Goal: Task Accomplishment & Management: Complete application form

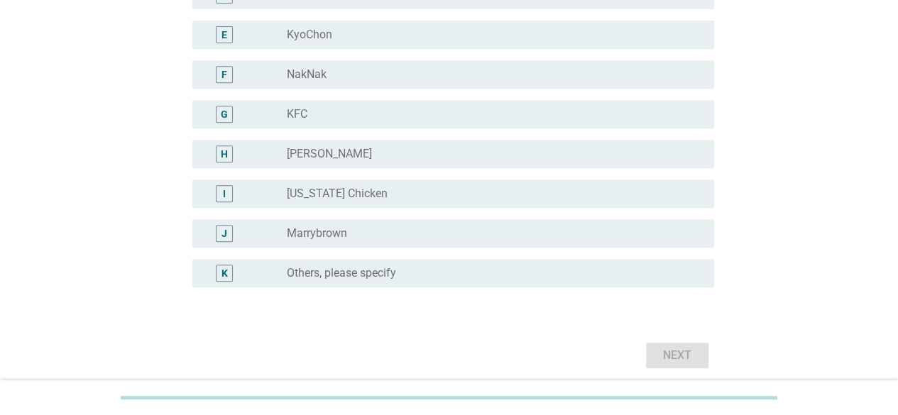
scroll to position [295, 0]
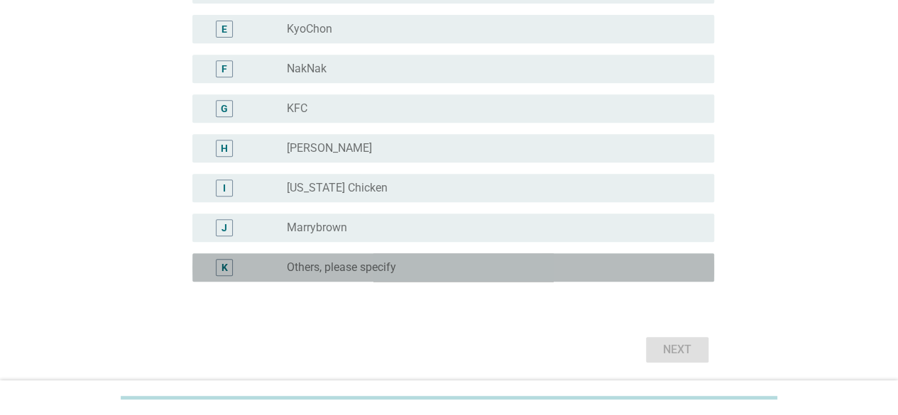
click at [368, 272] on label "Others, please specify" at bounding box center [341, 267] width 109 height 14
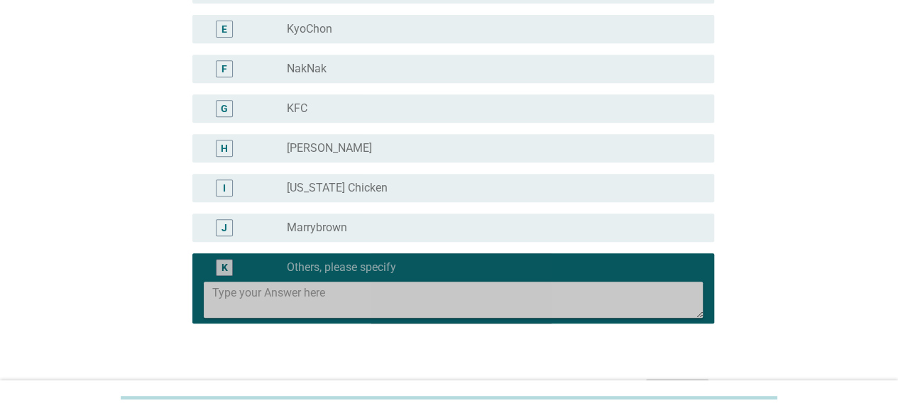
click at [357, 293] on textarea at bounding box center [457, 300] width 490 height 36
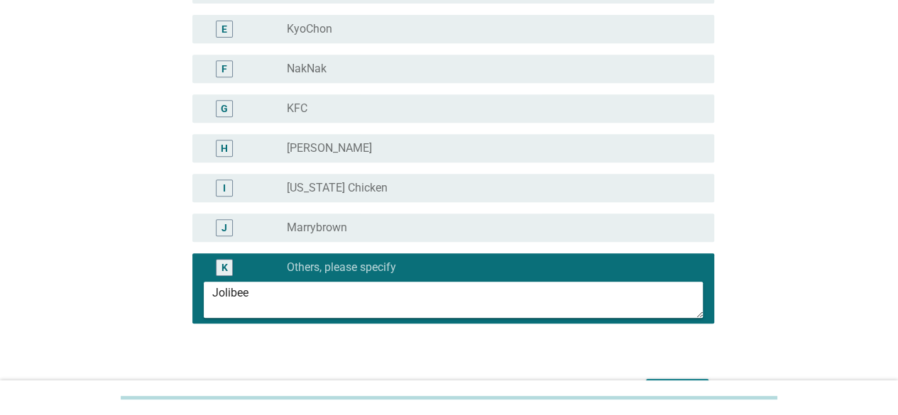
type textarea "Jolibee"
click at [377, 334] on div "A radio_button_unchecked Hot Bird B radio_button_unchecked Fowl Boys C radio_bu…" at bounding box center [449, 98] width 530 height 496
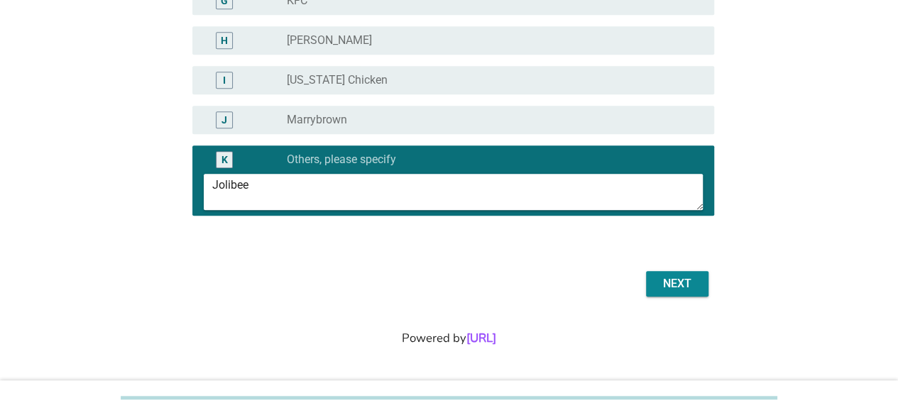
scroll to position [403, 0]
click at [690, 291] on div "Next" at bounding box center [677, 283] width 40 height 17
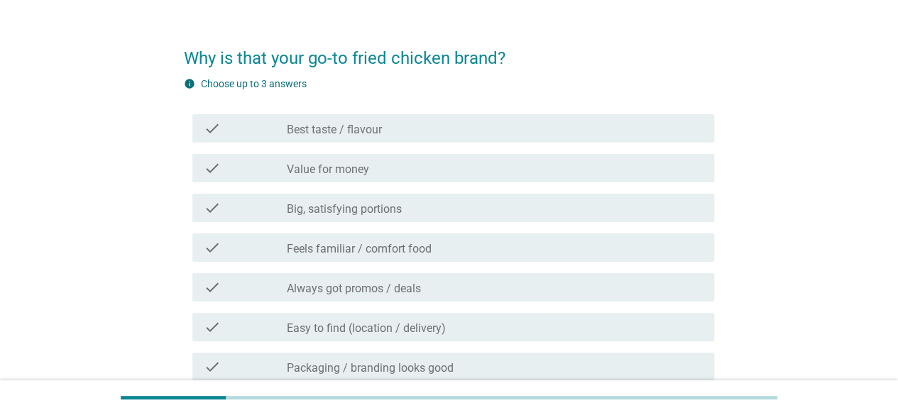
scroll to position [33, 0]
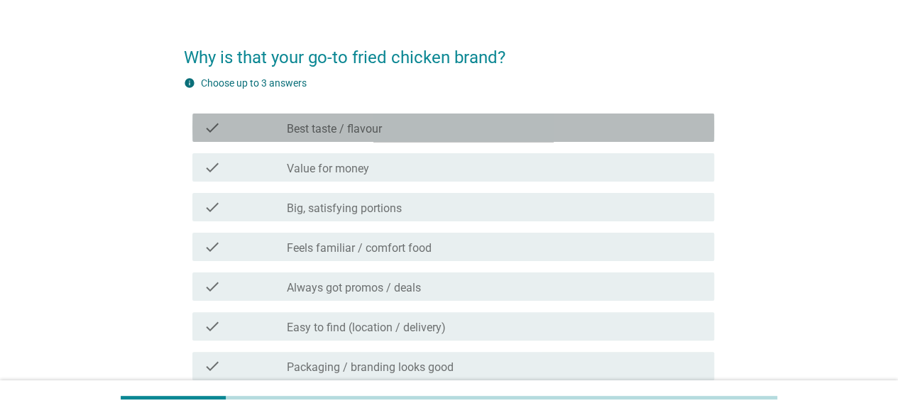
click at [436, 115] on div "check check_box_outline_blank Best taste / flavour" at bounding box center [453, 128] width 522 height 28
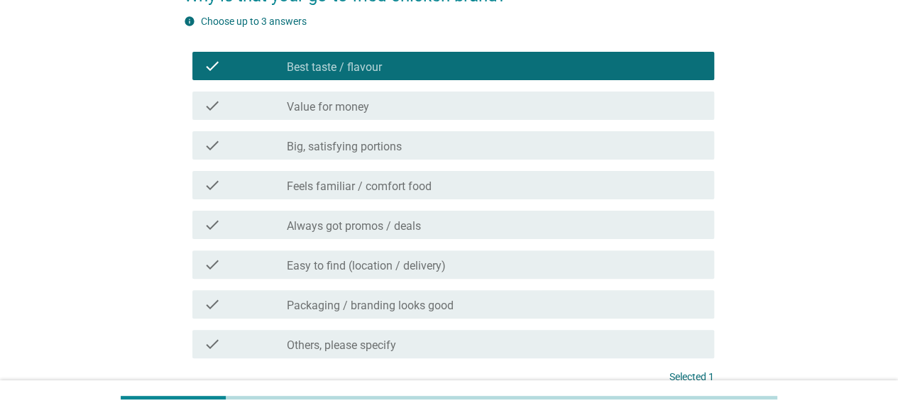
scroll to position [95, 0]
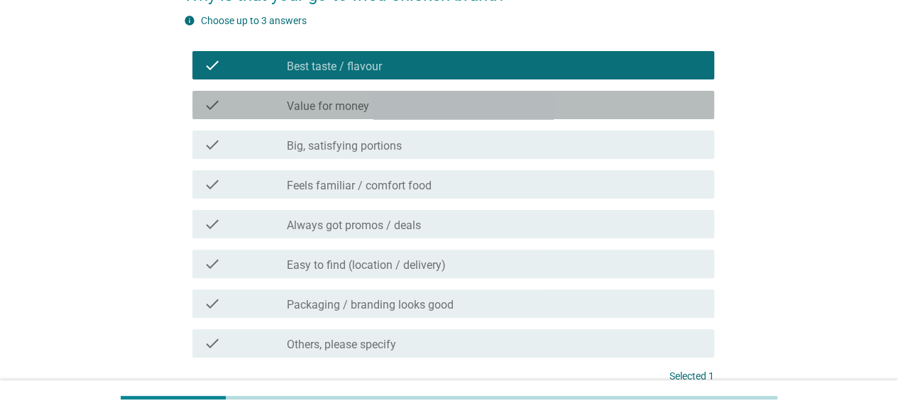
click at [422, 111] on div "check_box_outline_blank Value for money" at bounding box center [495, 105] width 416 height 17
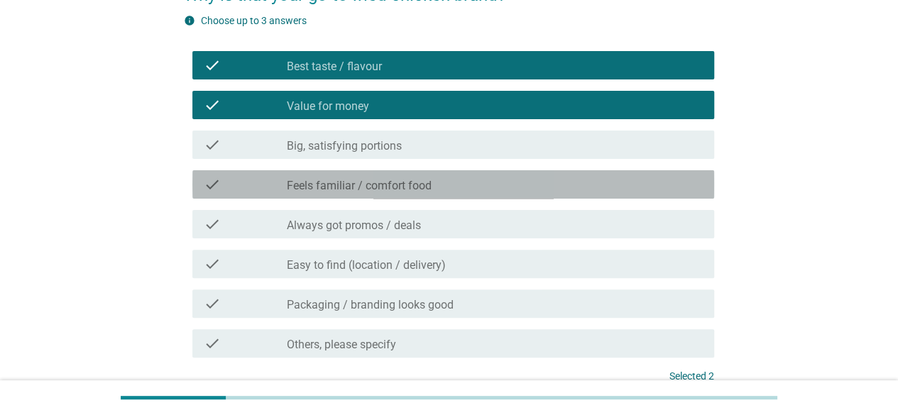
click at [422, 186] on label "Feels familiar / comfort food" at bounding box center [359, 186] width 145 height 14
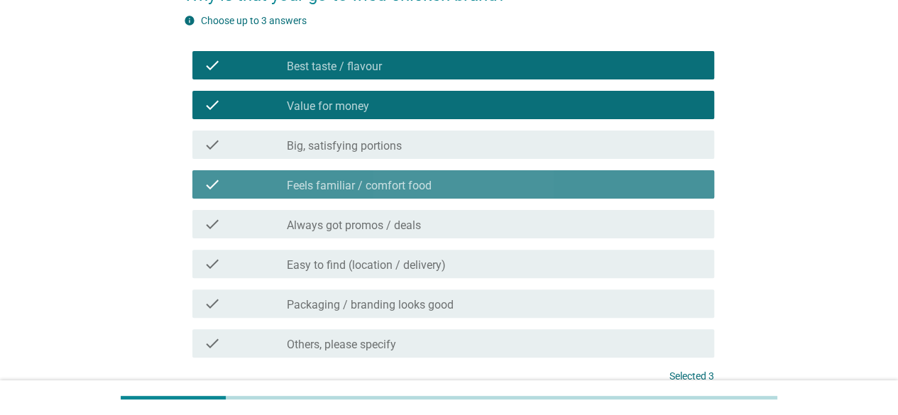
click at [422, 186] on label "Feels familiar / comfort food" at bounding box center [359, 186] width 145 height 14
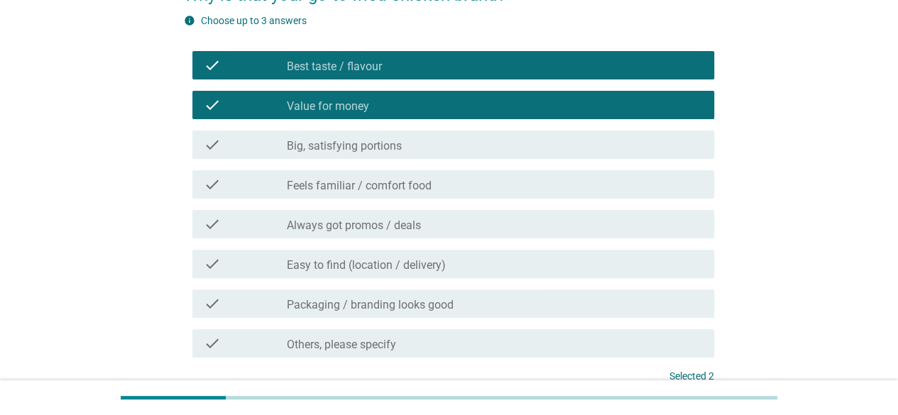
click at [422, 186] on label "Feels familiar / comfort food" at bounding box center [359, 186] width 145 height 14
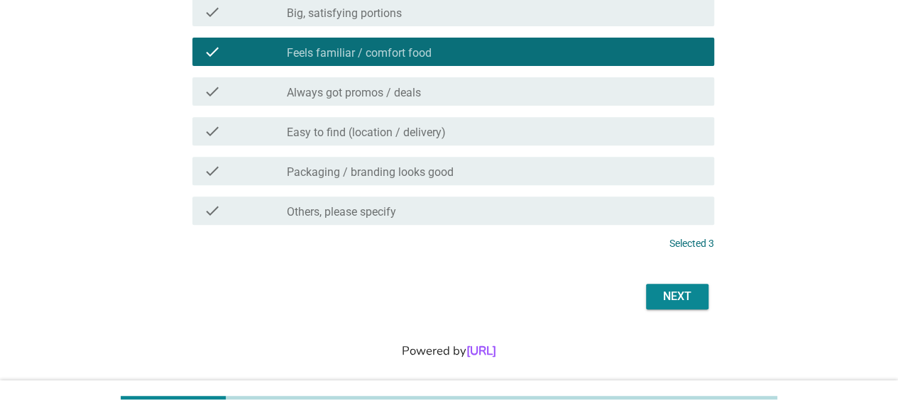
scroll to position [236, 0]
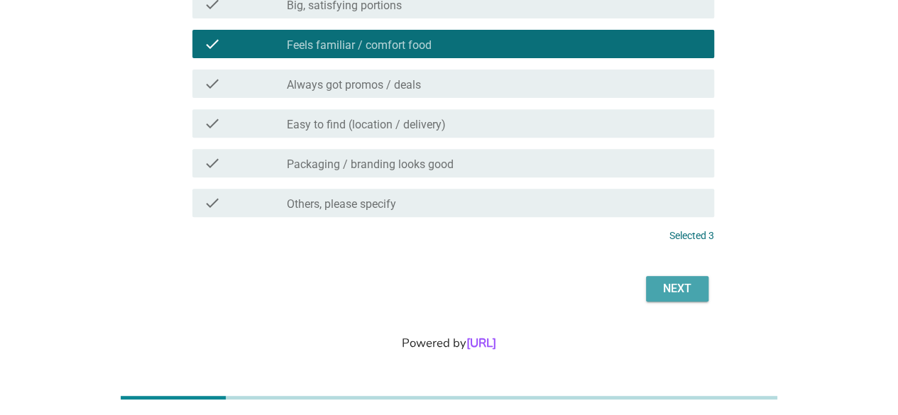
click at [665, 290] on div "Next" at bounding box center [677, 288] width 40 height 17
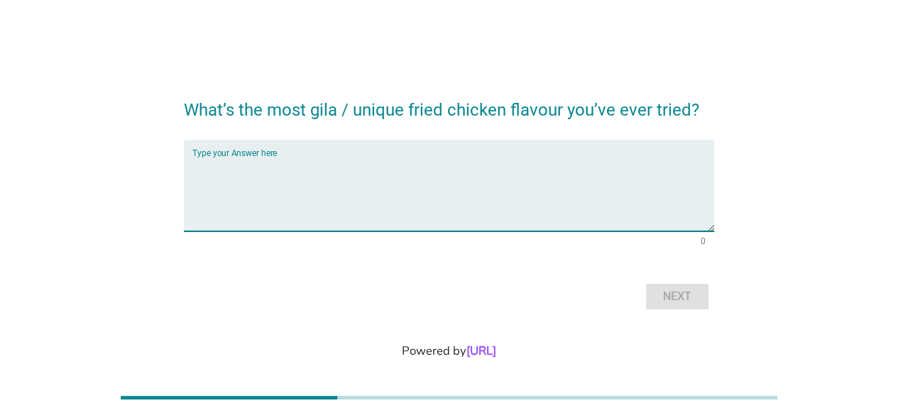
click at [400, 168] on textarea "Type your Answer here" at bounding box center [453, 194] width 522 height 75
type textarea "3x spicy mcchicken"
click at [687, 303] on div "Next" at bounding box center [677, 296] width 40 height 17
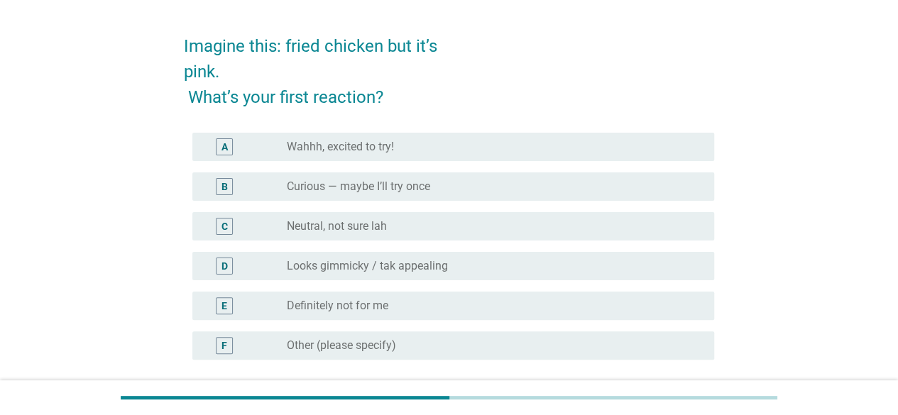
scroll to position [45, 0]
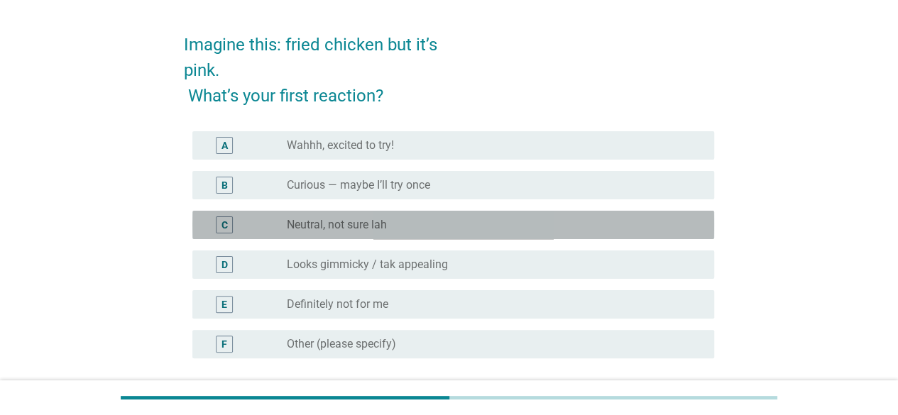
click at [446, 236] on div "C radio_button_unchecked Neutral, not sure lah" at bounding box center [453, 225] width 522 height 28
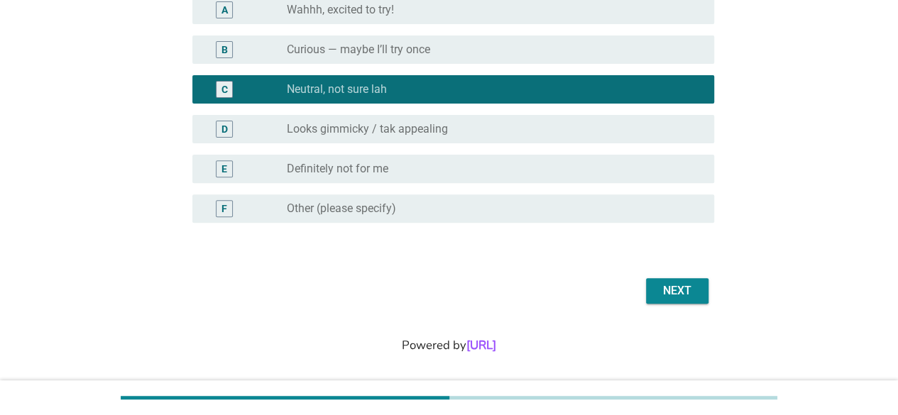
scroll to position [189, 0]
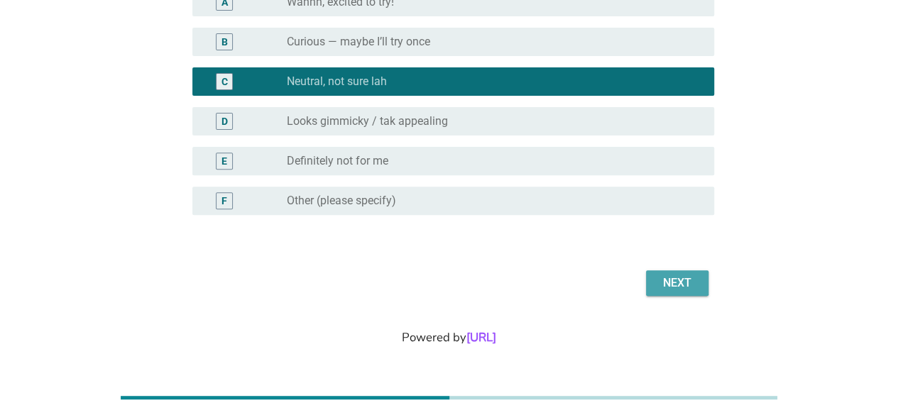
click at [693, 279] on div "Next" at bounding box center [677, 283] width 40 height 17
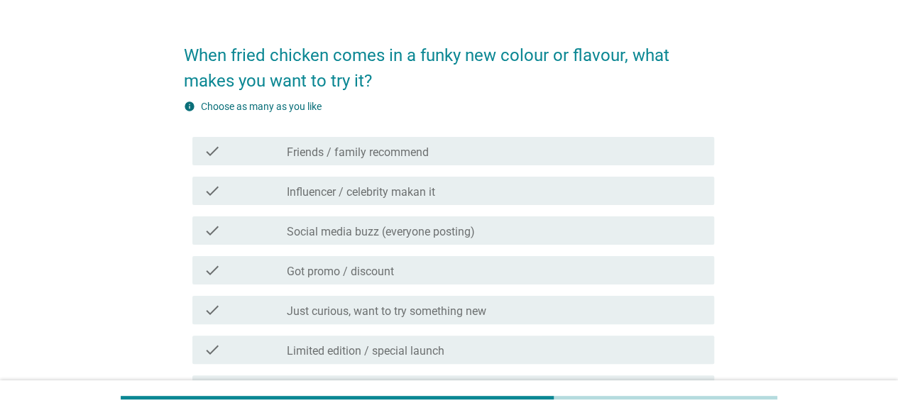
scroll to position [35, 0]
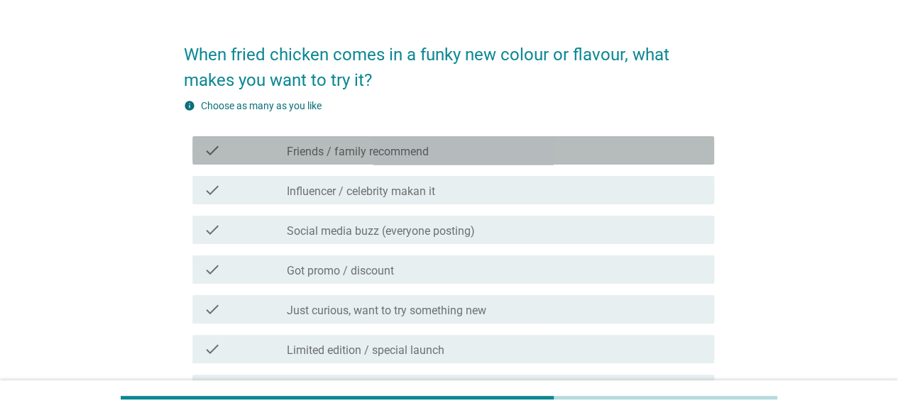
click at [479, 150] on div "check_box_outline_blank Friends / family recommend" at bounding box center [495, 150] width 416 height 17
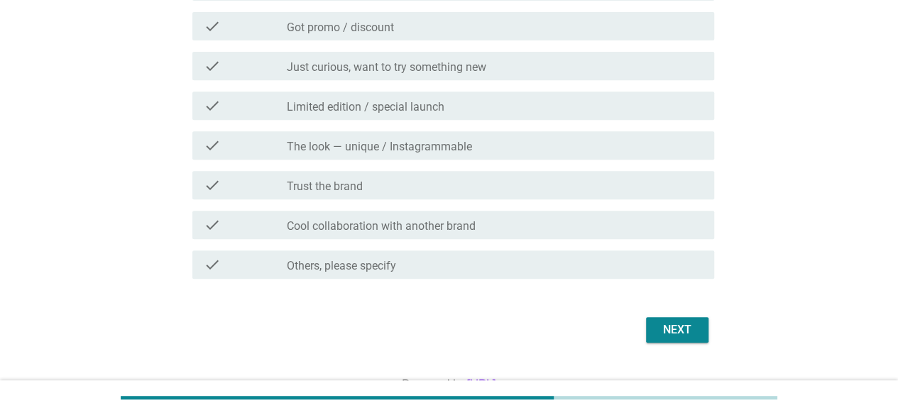
scroll to position [280, 0]
click at [653, 329] on button "Next" at bounding box center [677, 330] width 62 height 26
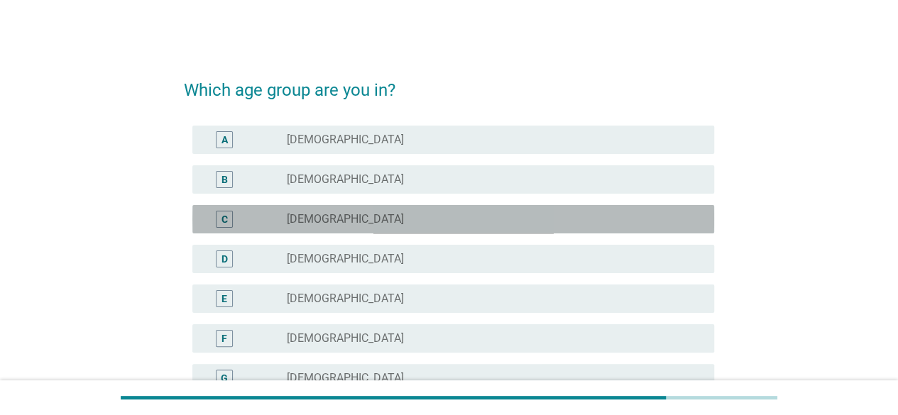
click at [422, 221] on div "radio_button_unchecked [DEMOGRAPHIC_DATA]" at bounding box center [489, 219] width 405 height 14
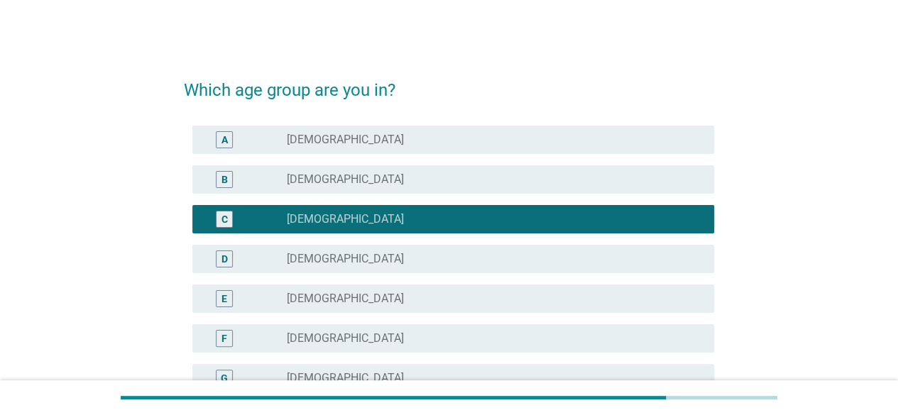
scroll to position [217, 0]
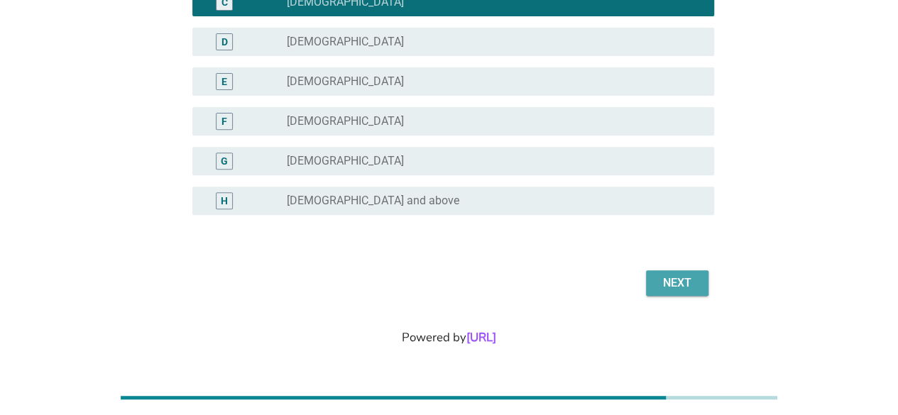
click at [668, 281] on div "Next" at bounding box center [677, 283] width 40 height 17
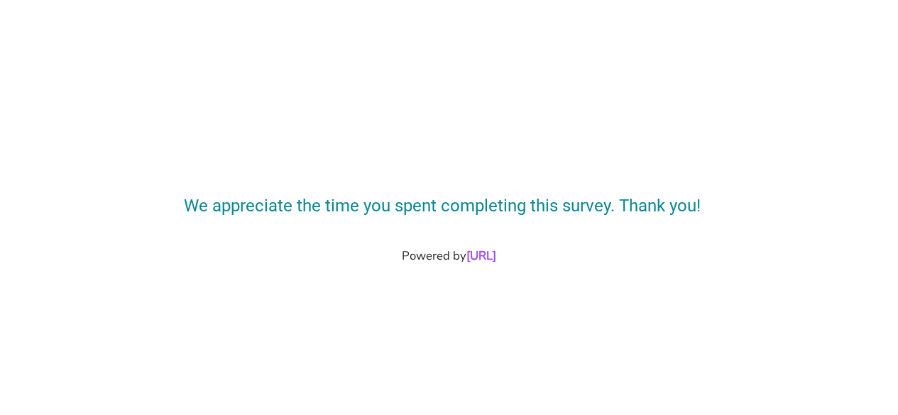
scroll to position [0, 0]
